Goal: Information Seeking & Learning: Understand process/instructions

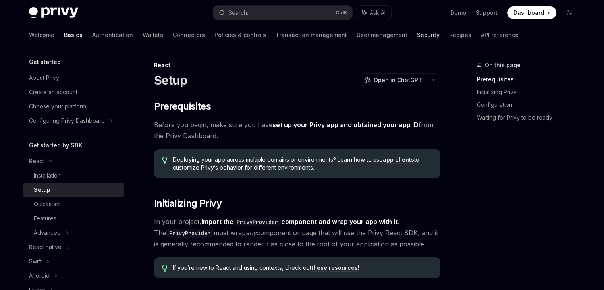
click at [417, 37] on link "Security" at bounding box center [428, 34] width 23 height 19
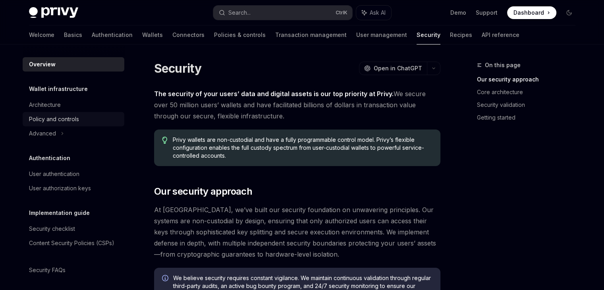
drag, startPoint x: 292, startPoint y: 78, endPoint x: 68, endPoint y: 120, distance: 228.0
click at [68, 120] on div "Policy and controls" at bounding box center [54, 119] width 50 height 10
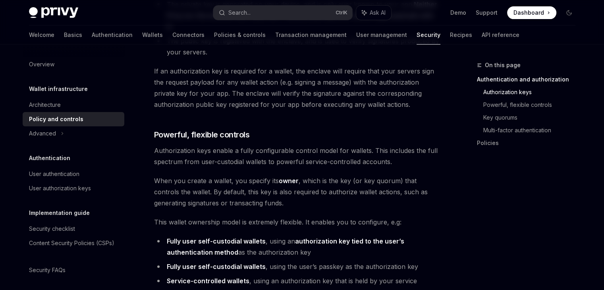
scroll to position [358, 0]
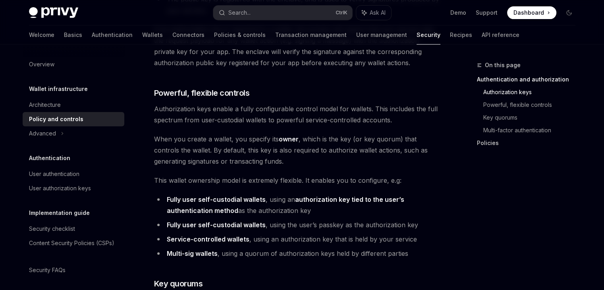
click at [483, 144] on link "Policies" at bounding box center [529, 143] width 105 height 13
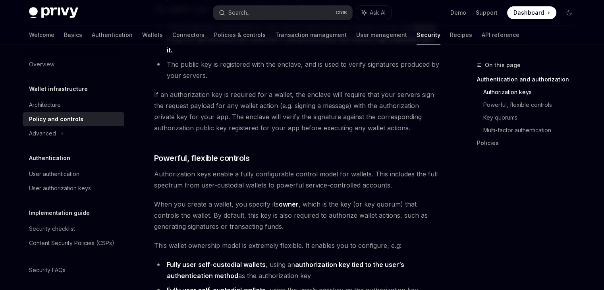
scroll to position [197, 0]
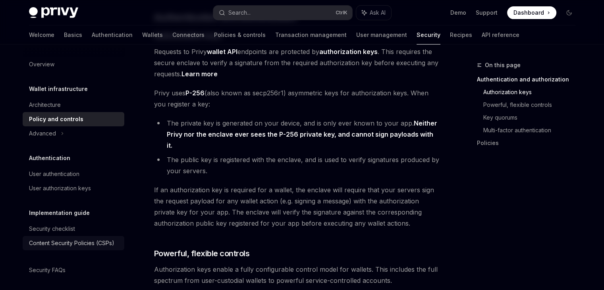
click at [48, 248] on div "Content Security Policies (CSPs)" at bounding box center [71, 243] width 85 height 10
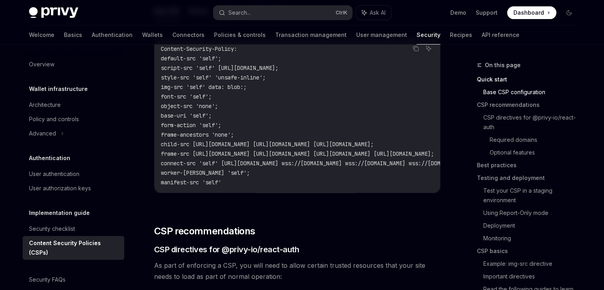
scroll to position [159, 0]
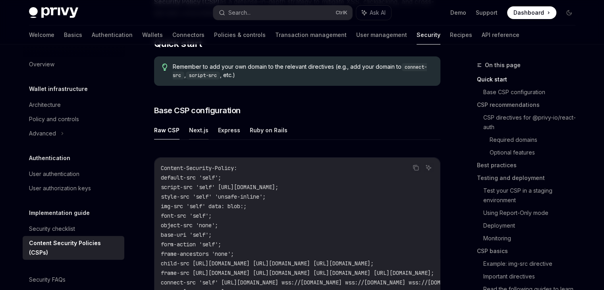
click at [195, 130] on button "Next.js" at bounding box center [198, 130] width 19 height 19
type textarea "*"
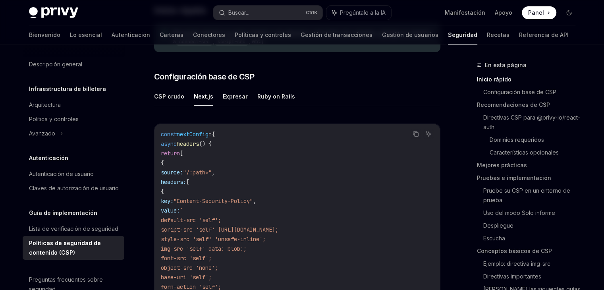
scroll to position [199, 0]
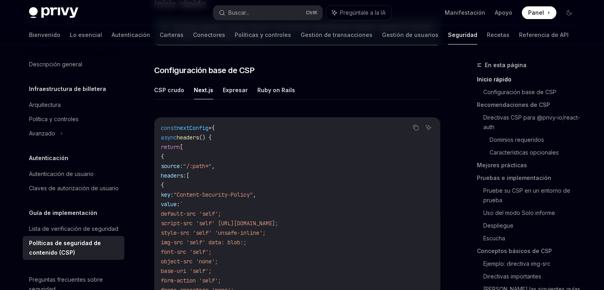
click at [300, 110] on div "Copiar Pregúntale a la IA const nextConfig = { async headers () { return [ { so…" at bounding box center [297, 268] width 286 height 319
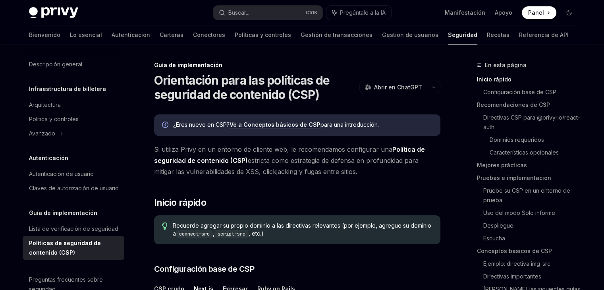
scroll to position [0, 0]
